Goal: Task Accomplishment & Management: Use online tool/utility

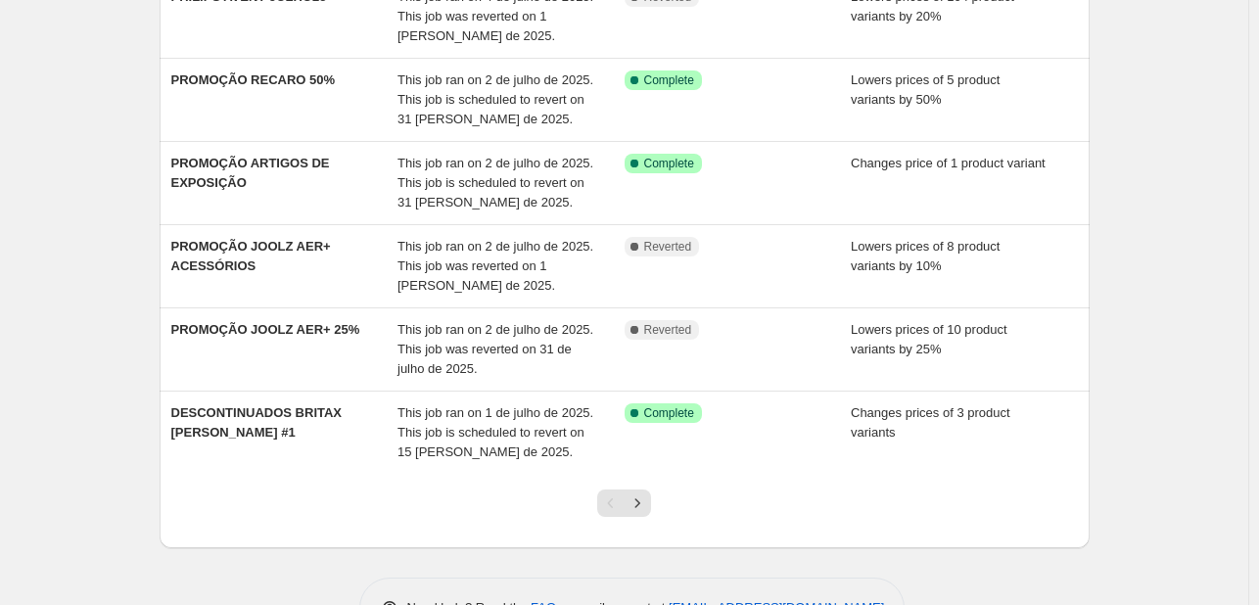
scroll to position [579, 0]
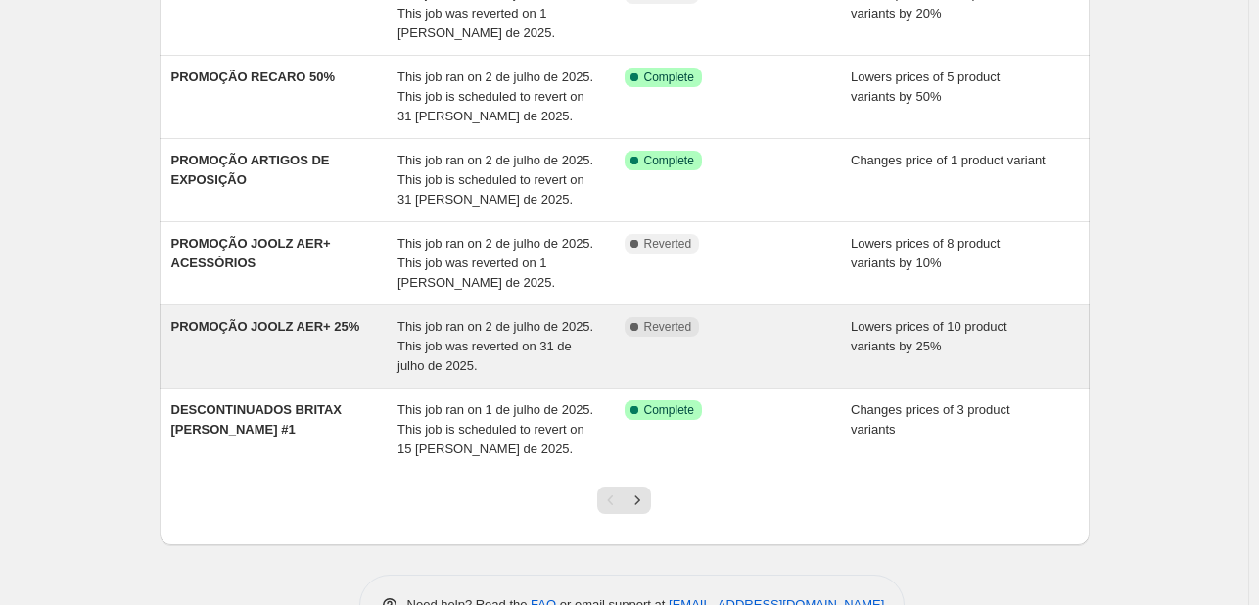
click at [294, 322] on div "PROMOÇÃO JOOLZ AER+ 25%" at bounding box center [284, 346] width 227 height 59
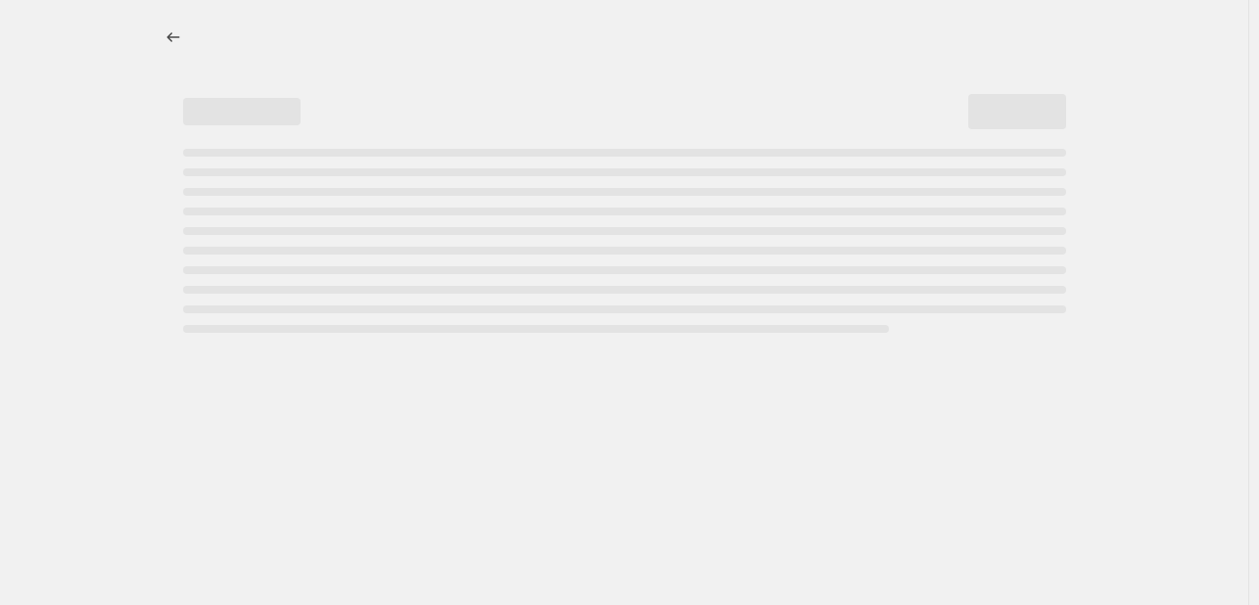
select select "percentage"
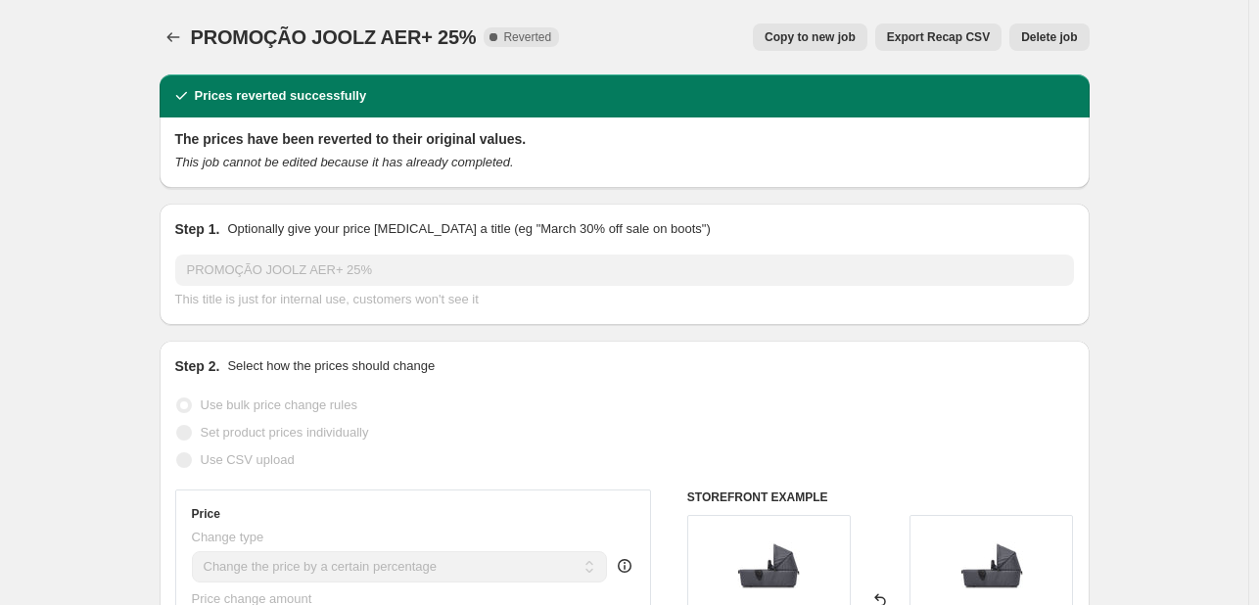
click at [814, 36] on span "Copy to new job" at bounding box center [810, 37] width 91 height 16
select select "percentage"
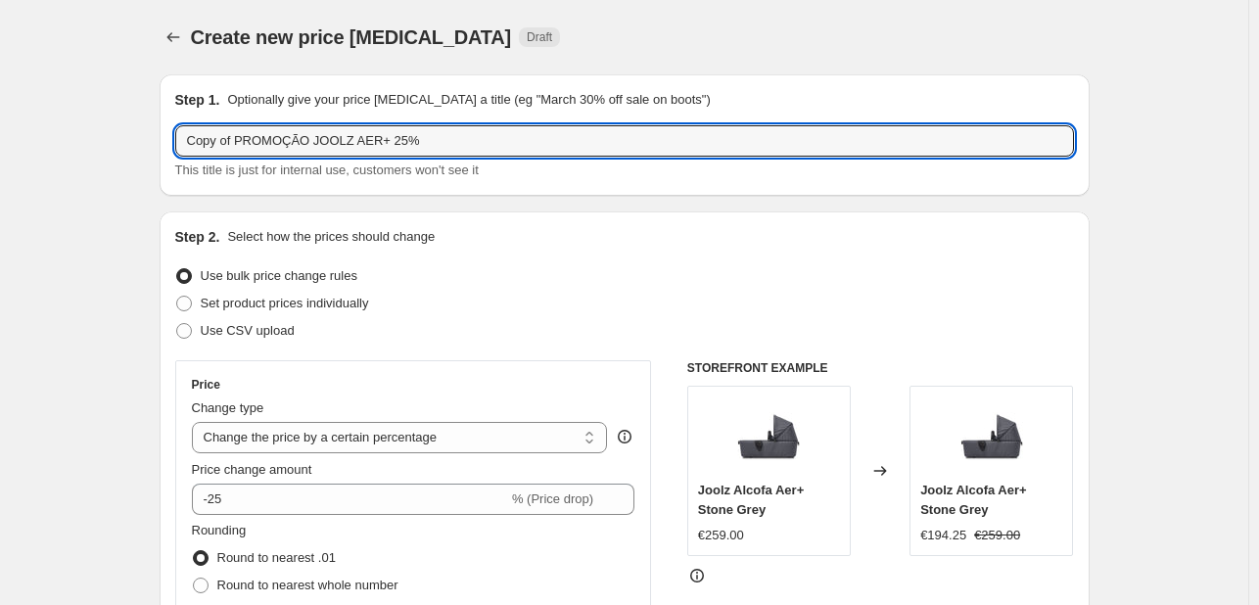
drag, startPoint x: 239, startPoint y: 143, endPoint x: 87, endPoint y: 146, distance: 151.8
click at [450, 133] on input "PROMOÇÃO JOOLZ AER+ 25%" at bounding box center [624, 140] width 899 height 31
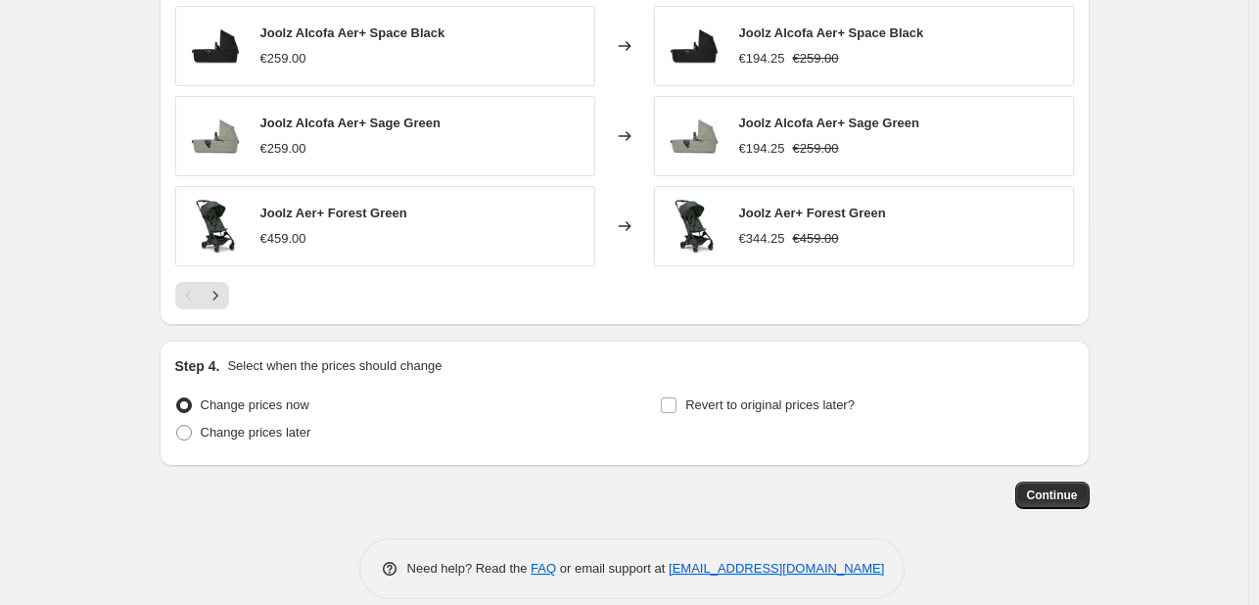
scroll to position [1958, 0]
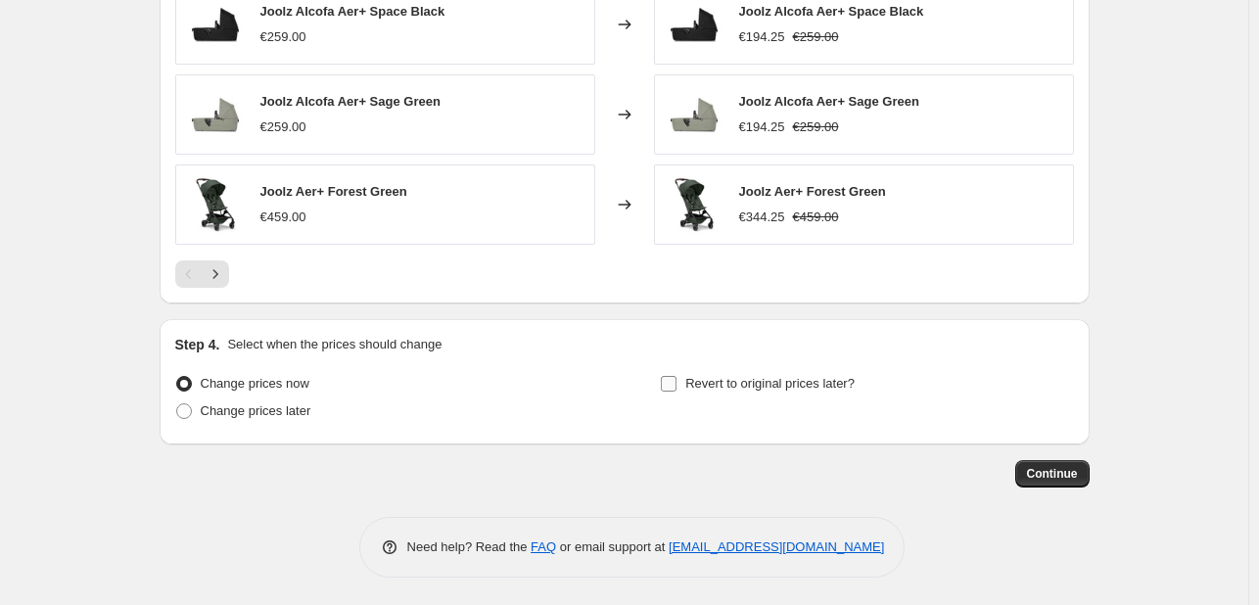
type input "PROMOÇÃO JOOLZ AER+ 25%"
click at [795, 378] on span "Revert to original prices later?" at bounding box center [769, 383] width 169 height 15
click at [677, 378] on input "Revert to original prices later?" at bounding box center [669, 384] width 16 height 16
checkbox input "true"
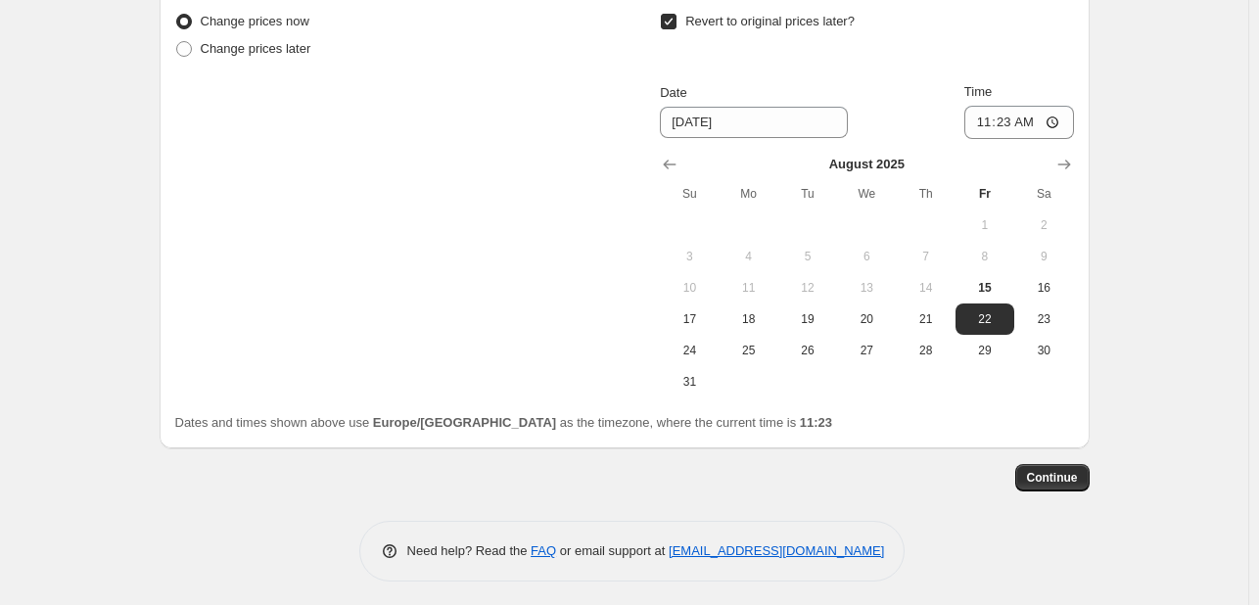
scroll to position [2325, 0]
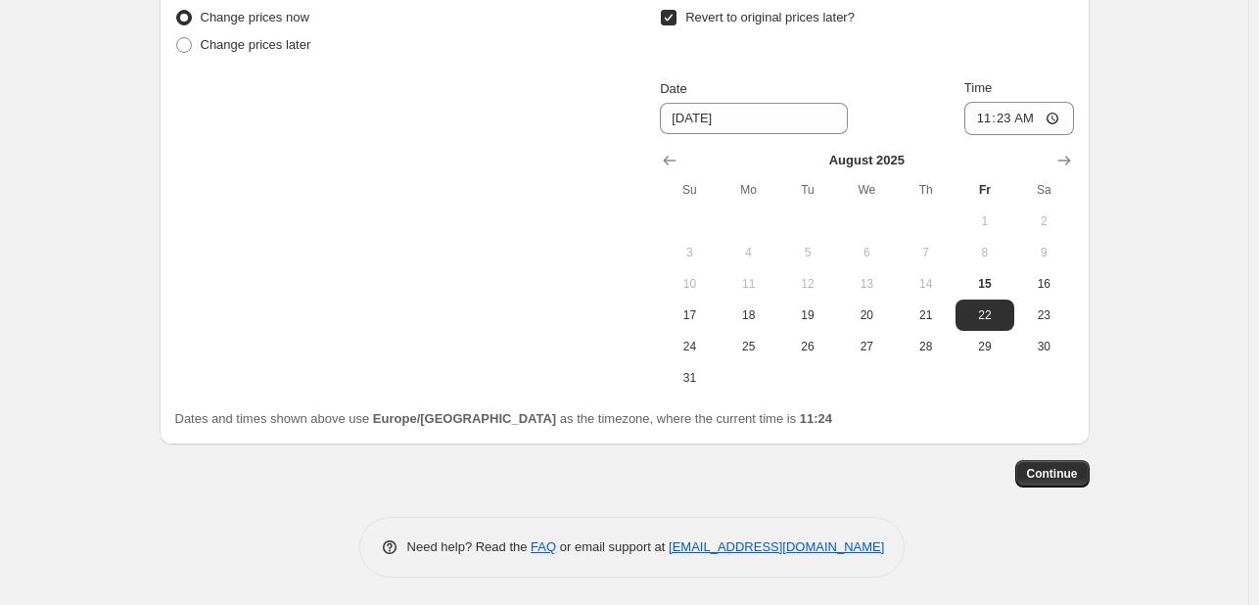
click at [873, 473] on div "Continue" at bounding box center [625, 473] width 930 height 27
click at [668, 377] on button "31" at bounding box center [689, 377] width 59 height 31
type input "[DATE]"
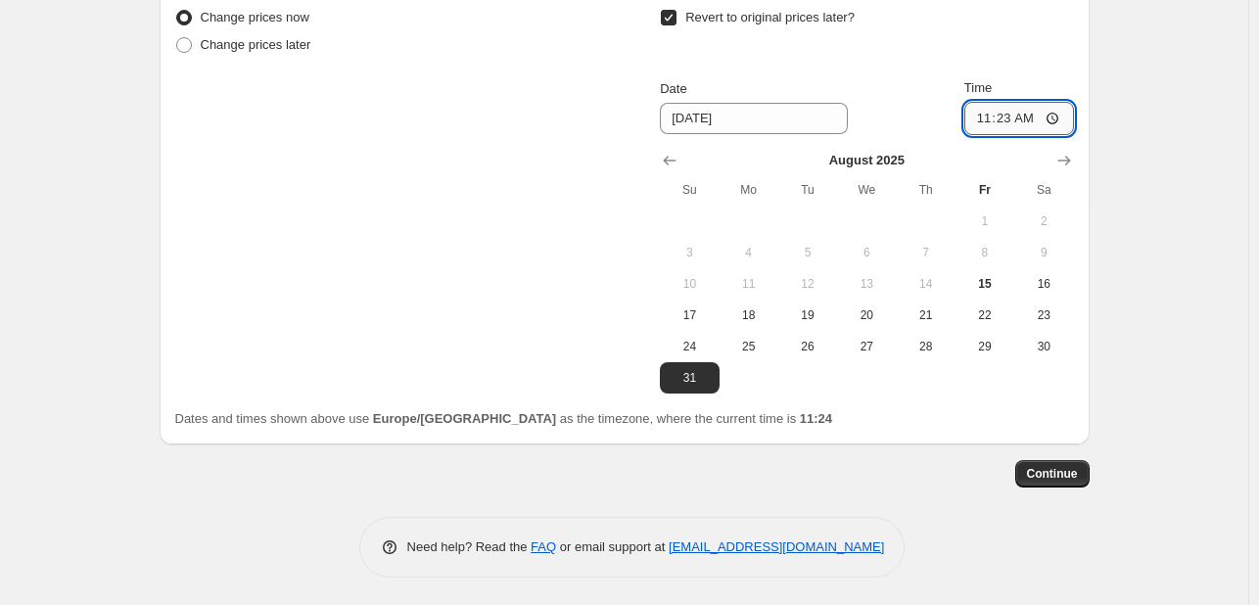
click at [1010, 115] on input "11:23" at bounding box center [1019, 118] width 110 height 33
type input "23:59"
click at [1073, 462] on button "Continue" at bounding box center [1052, 473] width 74 height 27
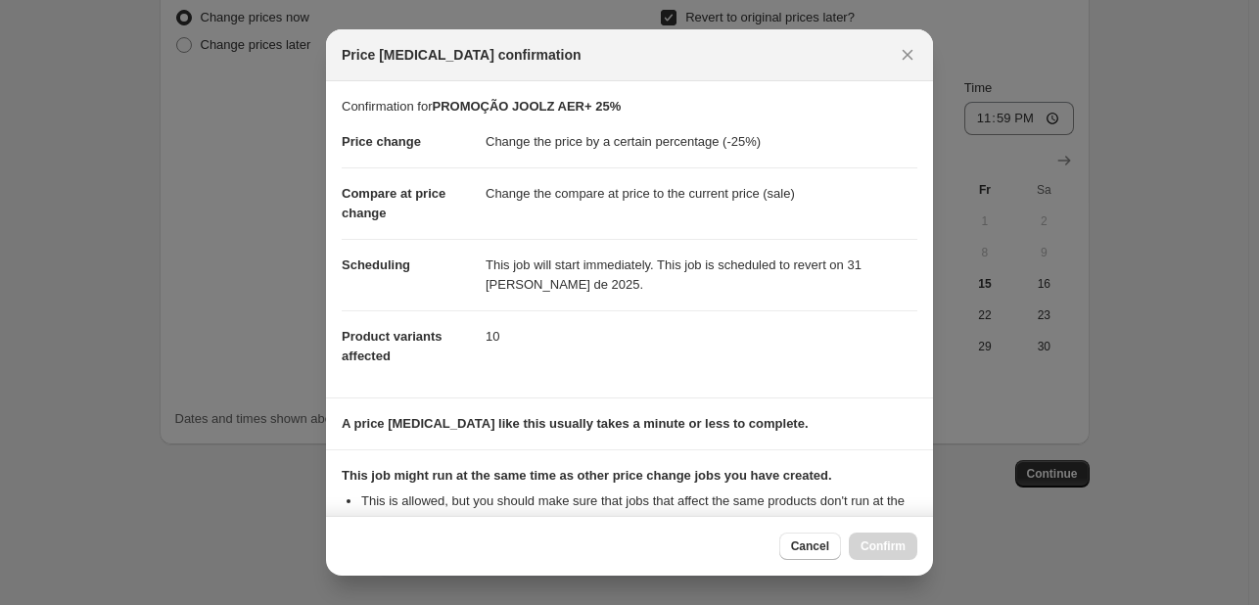
click at [919, 450] on section "This job might run at the same time as other price change jobs you have created…" at bounding box center [629, 500] width 607 height 100
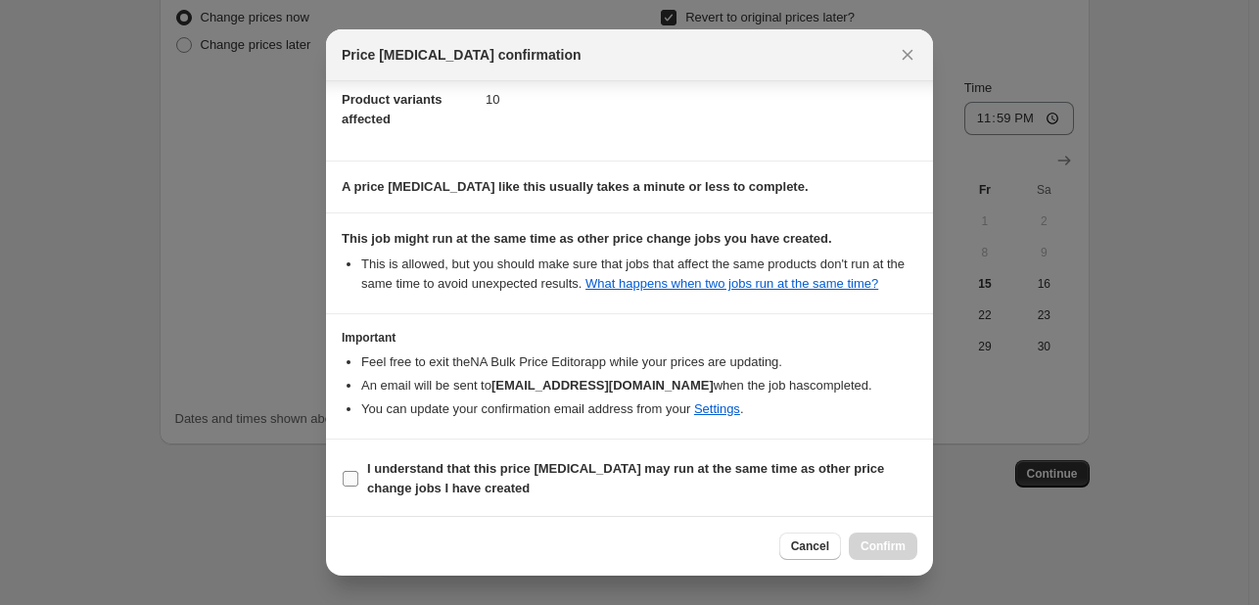
click at [807, 476] on span "I understand that this price [MEDICAL_DATA] may run at the same time as other p…" at bounding box center [642, 478] width 550 height 39
click at [358, 476] on input "I understand that this price [MEDICAL_DATA] may run at the same time as other p…" at bounding box center [351, 479] width 16 height 16
checkbox input "true"
click at [893, 557] on button "Confirm" at bounding box center [883, 546] width 69 height 27
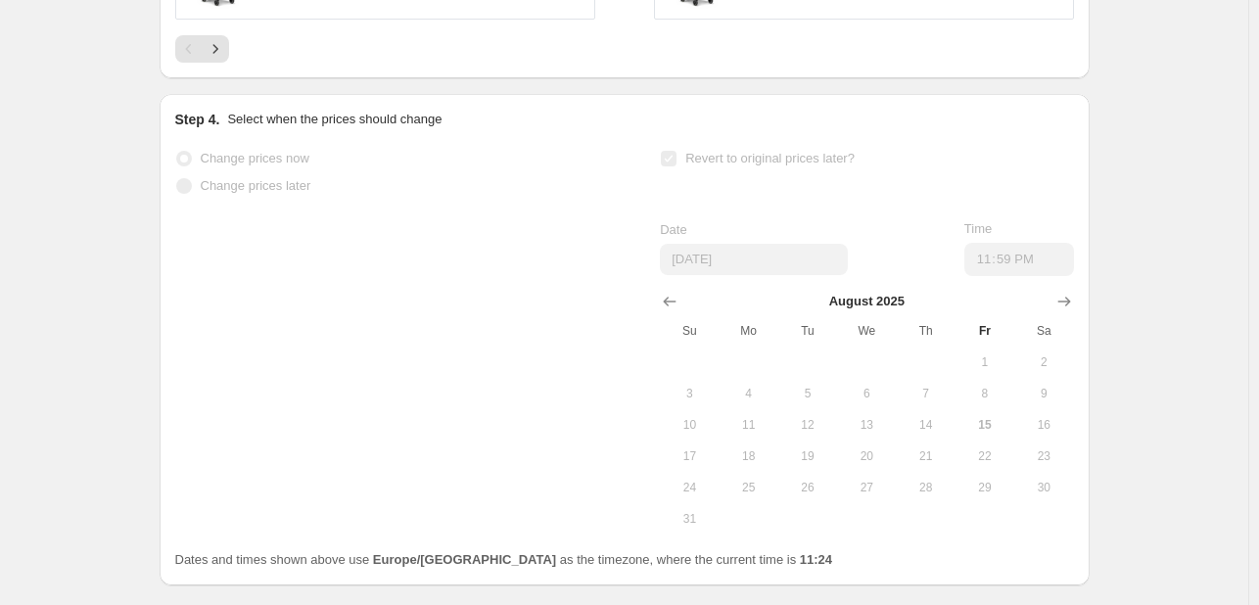
select select "percentage"
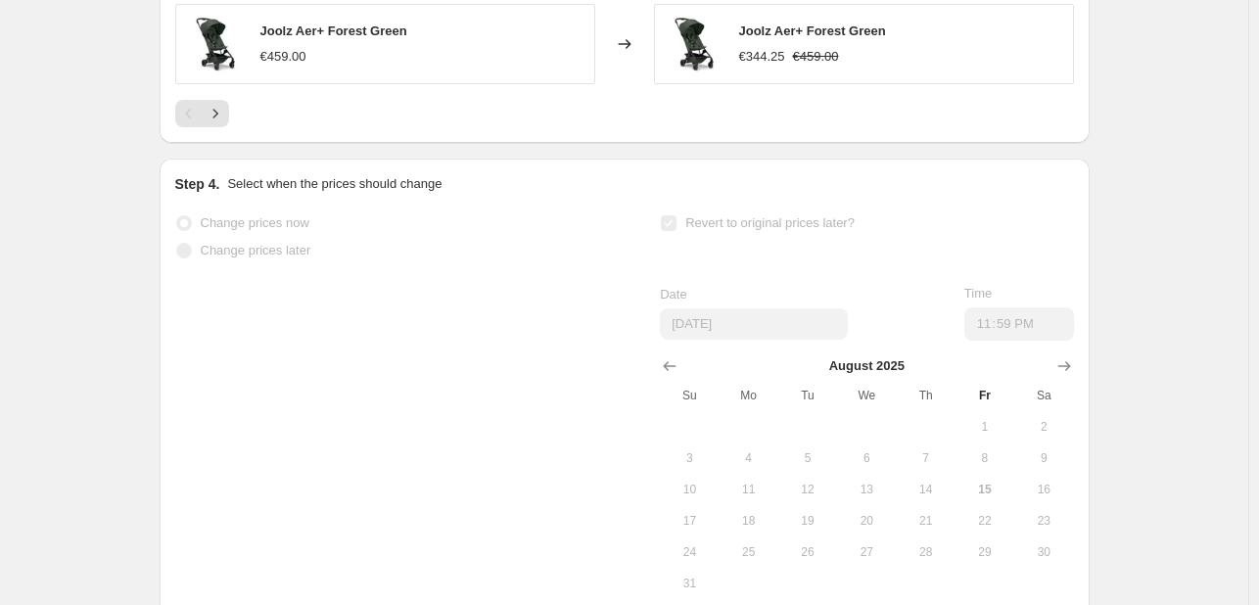
scroll to position [0, 0]
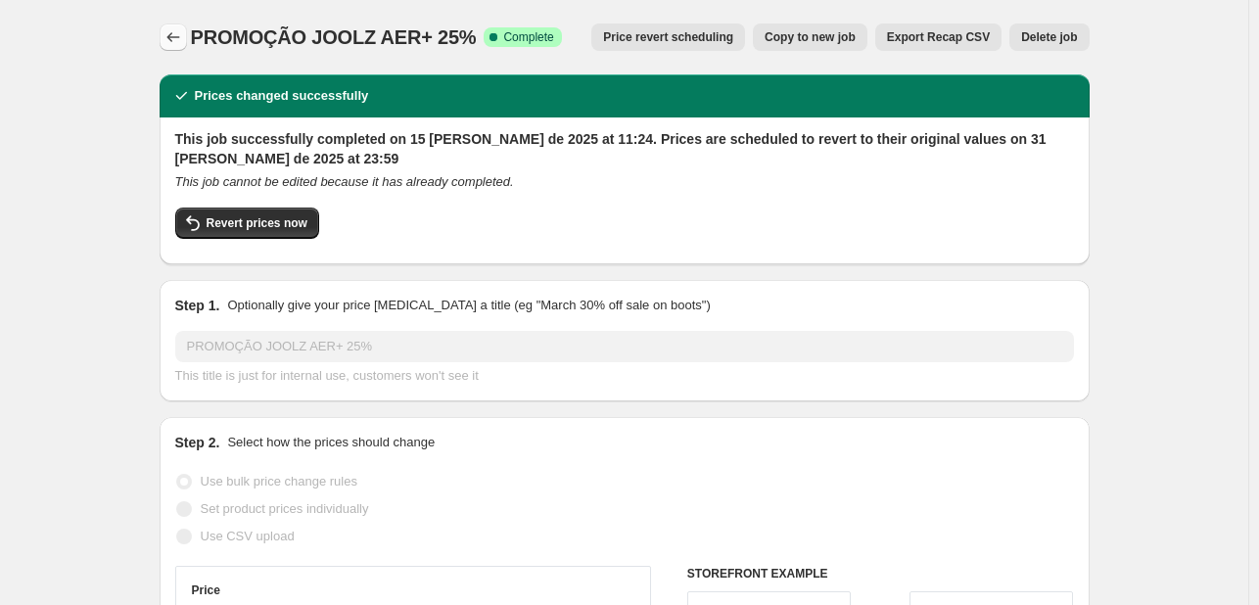
click at [172, 33] on icon "Price change jobs" at bounding box center [174, 37] width 20 height 20
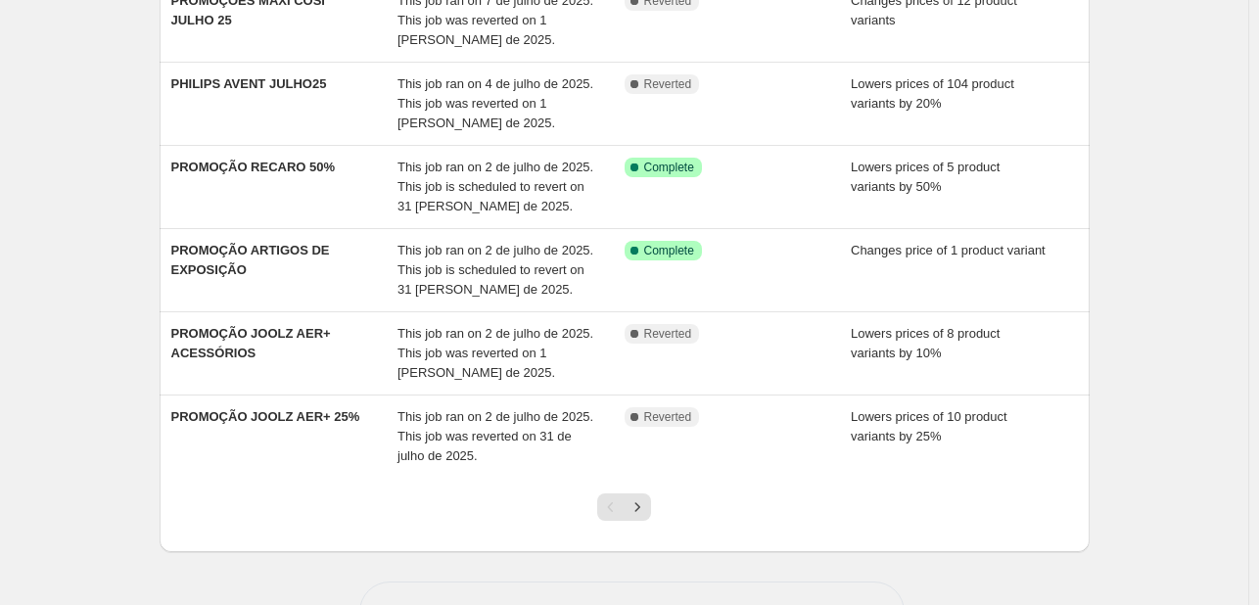
scroll to position [592, 0]
click at [651, 493] on button "Next" at bounding box center [637, 506] width 27 height 27
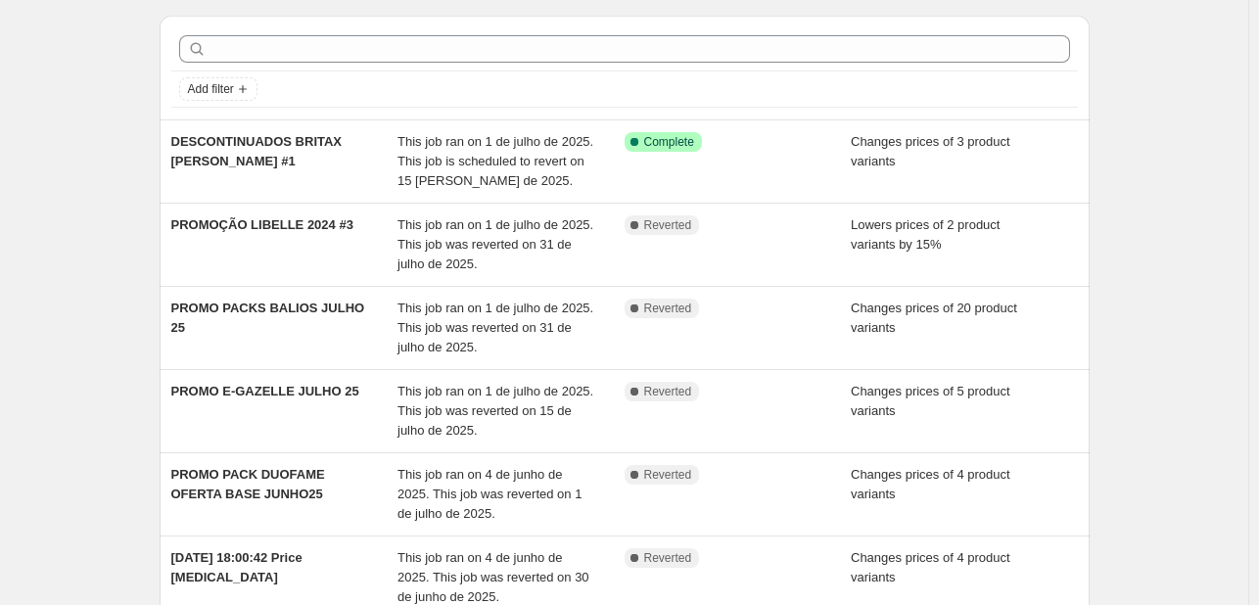
scroll to position [61, 0]
